Goal: Understand site structure: Grasp the organization and layout of the website

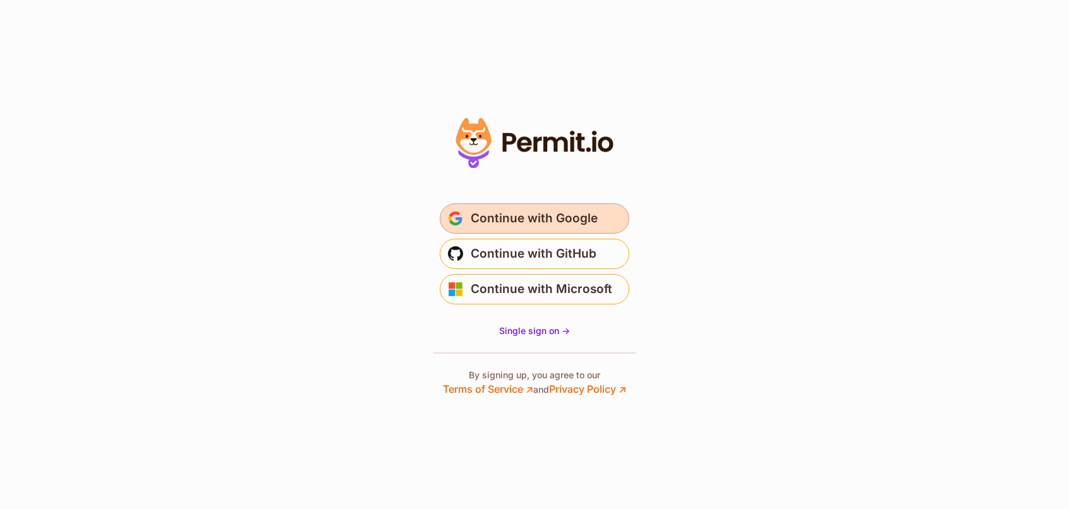
click at [518, 212] on span "Continue with Google" at bounding box center [534, 218] width 127 height 20
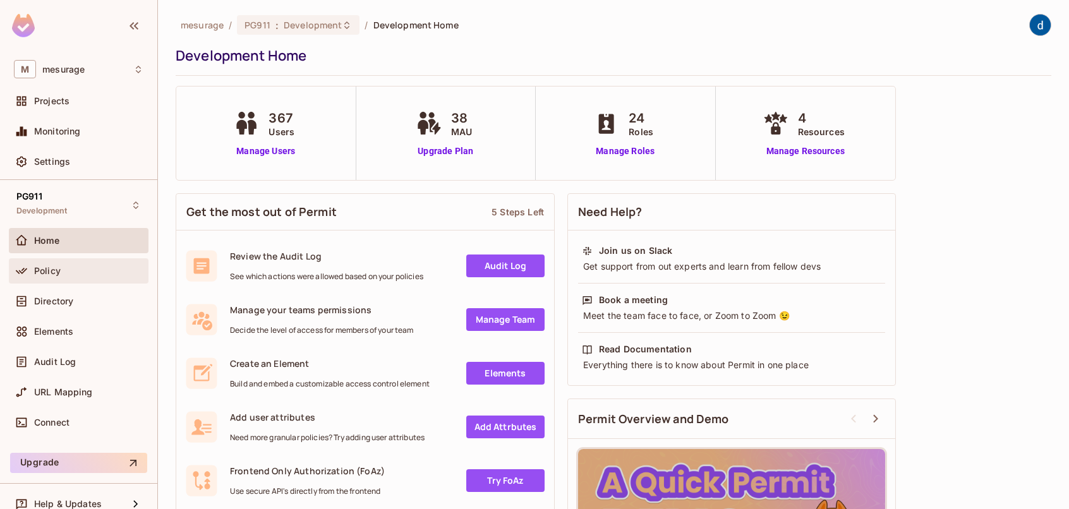
click at [53, 274] on span "Policy" at bounding box center [47, 271] width 27 height 10
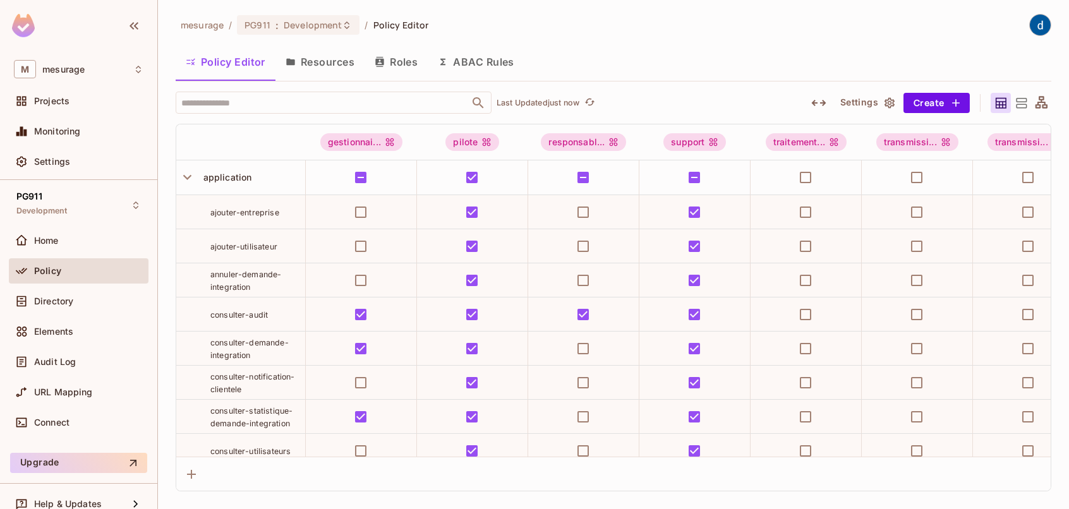
click at [320, 55] on button "Resources" at bounding box center [319, 62] width 89 height 32
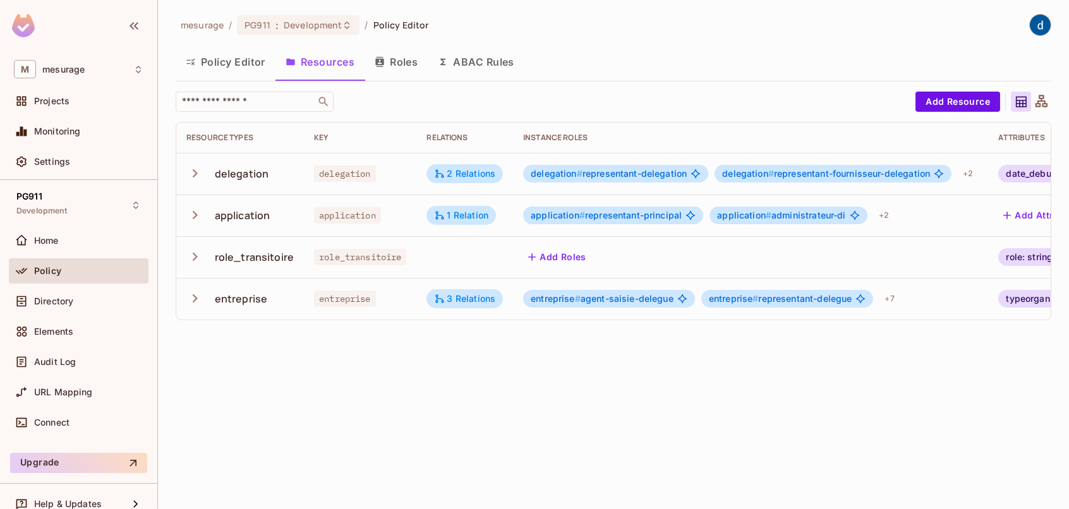
click at [397, 61] on button "Roles" at bounding box center [395, 62] width 63 height 32
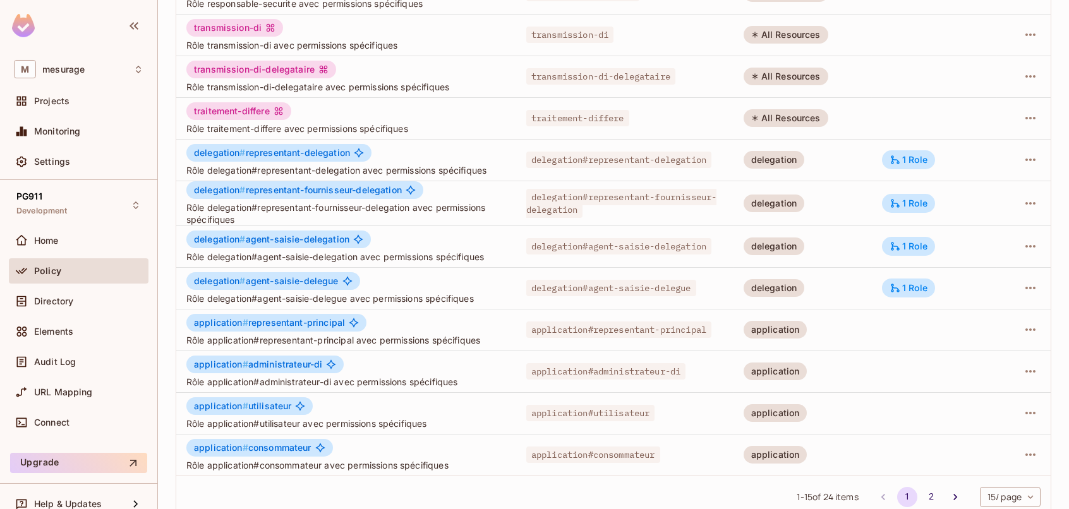
scroll to position [324, 0]
